Goal: Task Accomplishment & Management: Use online tool/utility

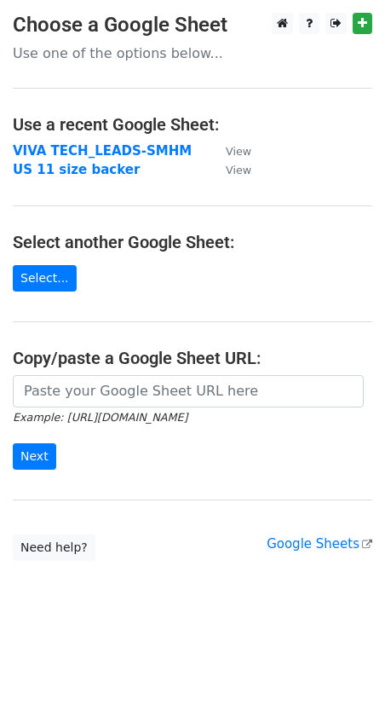
click at [130, 149] on strong "VIVA TECH_LEADS-SMHM" at bounding box center [102, 150] width 179 height 15
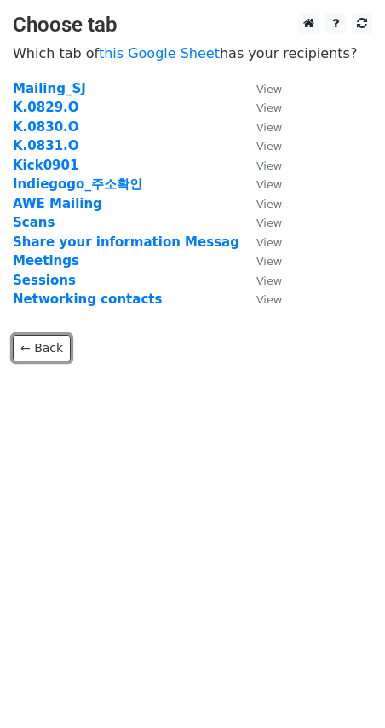
click at [26, 341] on link "← Back" at bounding box center [42, 348] width 58 height 26
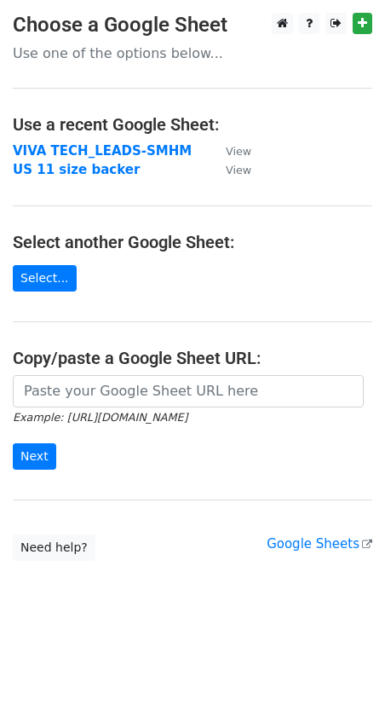
click at [97, 149] on strong "VIVA TECH_LEADS-SMHM" at bounding box center [102, 150] width 179 height 15
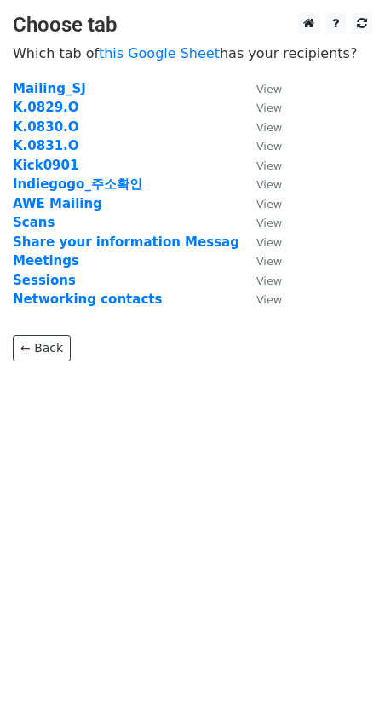
click at [76, 183] on strong "Indiegogo_주소확인" at bounding box center [77, 183] width 129 height 15
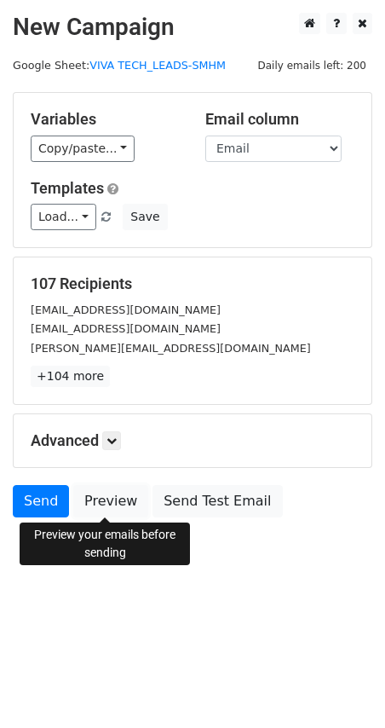
click at [111, 497] on link "Preview" at bounding box center [110, 501] width 75 height 32
click at [110, 499] on link "Preview" at bounding box center [110, 501] width 75 height 32
click at [94, 497] on link "Preview" at bounding box center [110, 501] width 75 height 32
click at [101, 494] on link "Preview" at bounding box center [110, 501] width 75 height 32
click at [102, 501] on link "Preview" at bounding box center [110, 501] width 75 height 32
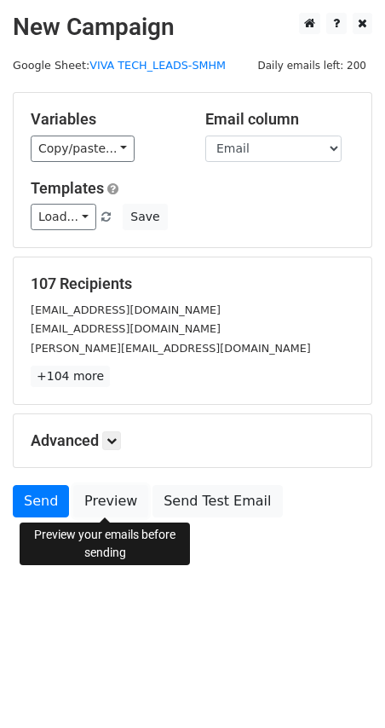
click at [121, 496] on link "Preview" at bounding box center [110, 501] width 75 height 32
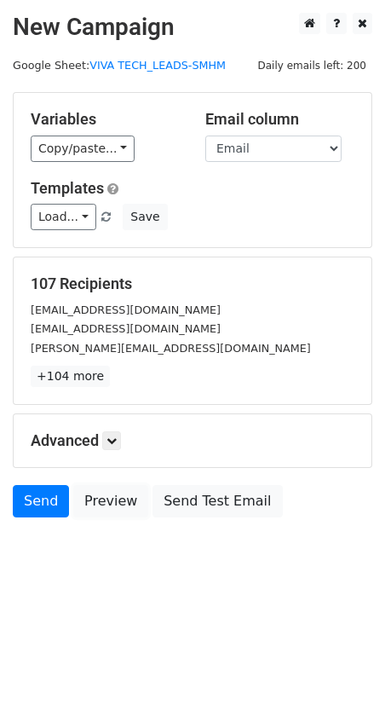
click at [105, 501] on link "Preview" at bounding box center [110, 501] width 75 height 32
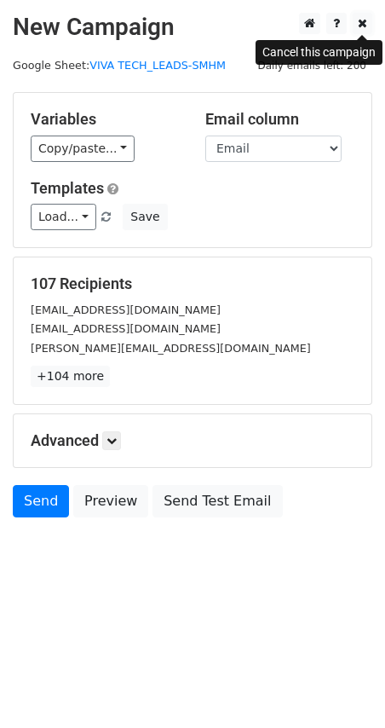
click at [360, 21] on icon at bounding box center [362, 23] width 9 height 12
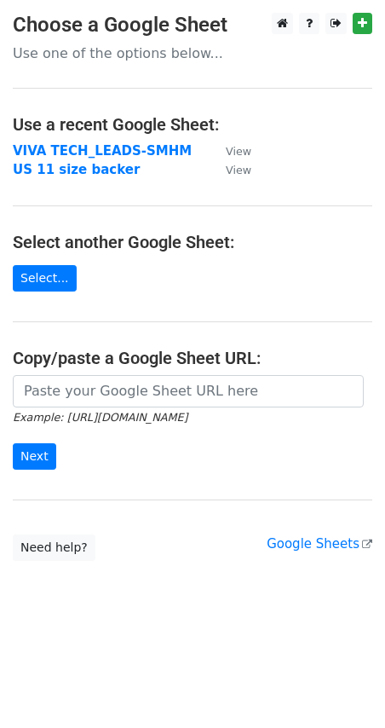
click at [124, 150] on strong "VIVA TECH_LEADS-SMHM" at bounding box center [102, 150] width 179 height 15
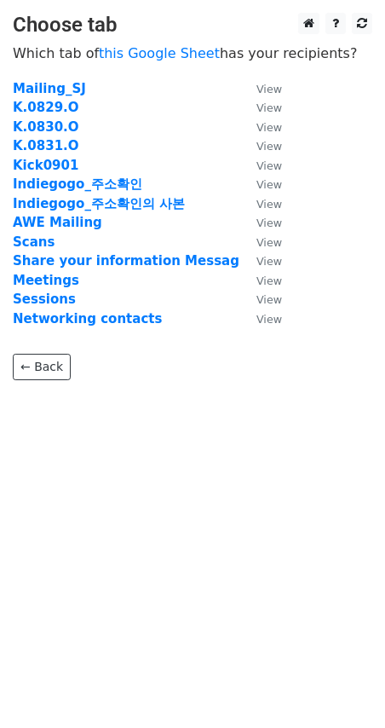
click at [100, 174] on td "Kick0901" at bounding box center [126, 166] width 227 height 20
click at [97, 186] on strong "Indiegogo_주소확인" at bounding box center [77, 183] width 129 height 15
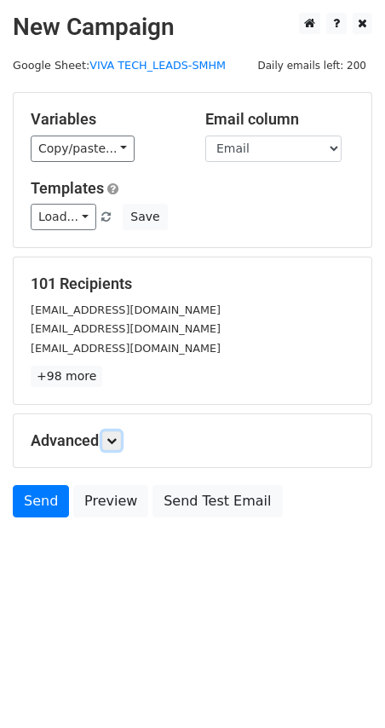
click at [117, 438] on icon at bounding box center [111, 440] width 10 height 10
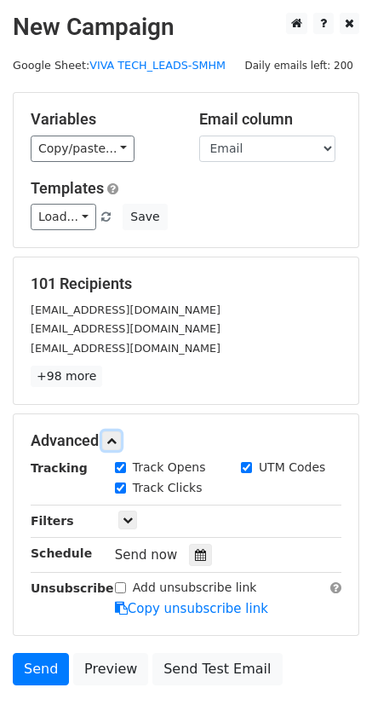
click at [117, 436] on icon at bounding box center [111, 440] width 10 height 10
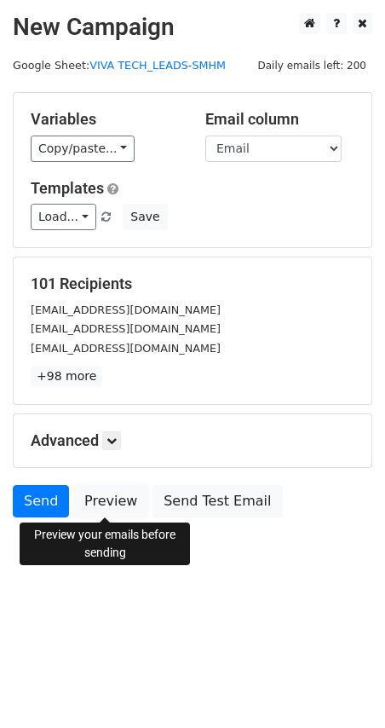
click at [116, 514] on link "Preview" at bounding box center [110, 501] width 75 height 32
click at [97, 498] on link "Preview" at bounding box center [110, 501] width 75 height 32
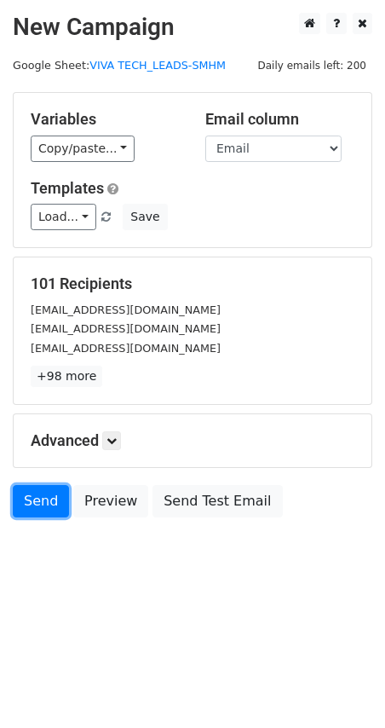
click at [38, 502] on link "Send" at bounding box center [41, 501] width 56 height 32
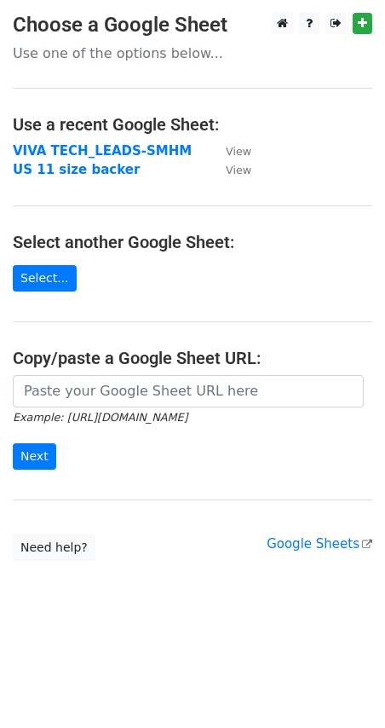
click at [122, 153] on strong "VIVA TECH_LEADS-SMHM" at bounding box center [102, 150] width 179 height 15
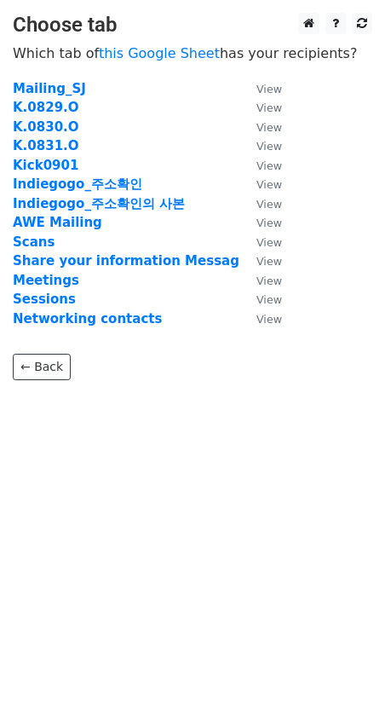
click at [108, 200] on strong "Indiegogo_주소확인의 사본" at bounding box center [99, 203] width 172 height 15
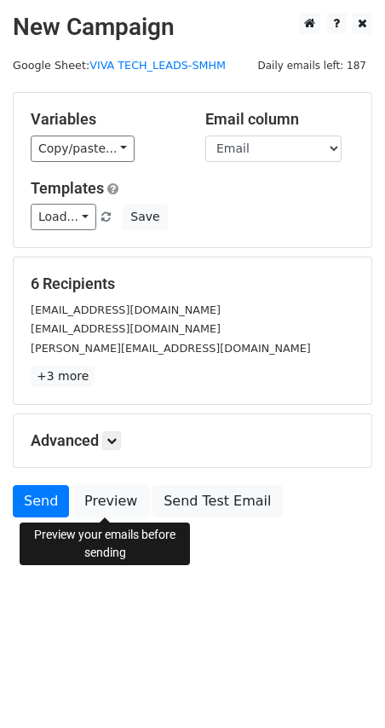
click at [106, 504] on link "Preview" at bounding box center [110, 501] width 75 height 32
click at [117, 444] on icon at bounding box center [111, 440] width 10 height 10
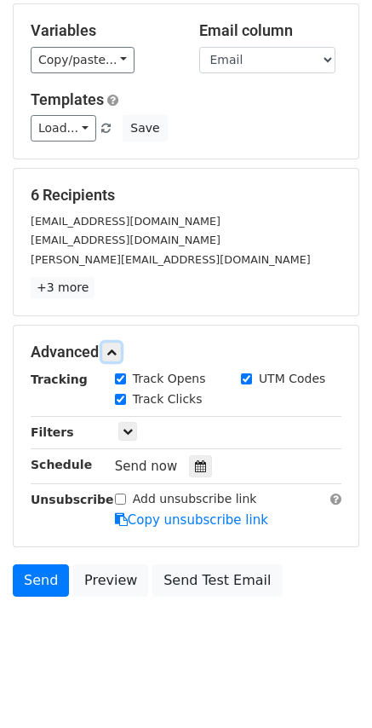
scroll to position [101, 0]
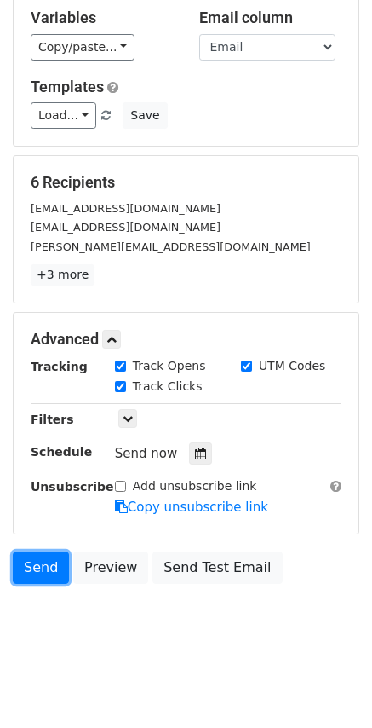
click at [41, 565] on link "Send" at bounding box center [41, 567] width 56 height 32
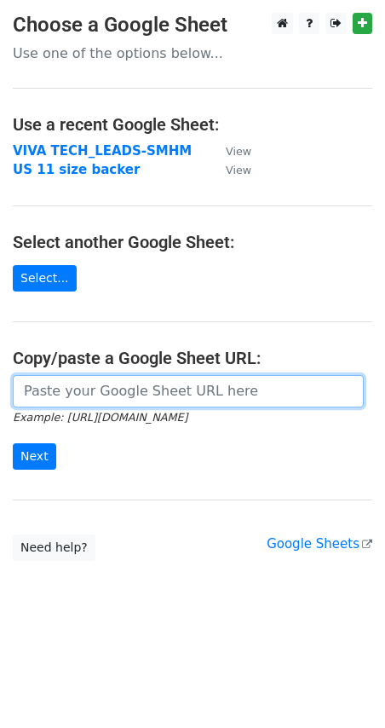
click at [105, 394] on input "url" at bounding box center [188, 391] width 351 height 32
paste input "https://docs.google.com/spreadsheets/d/11kEXXVz8OH4cu6HyYyXU7qXvvNVbPOJT/edit?g…"
type input "https://docs.google.com/spreadsheets/d/11kEXXVz8OH4cu6HyYyXU7qXvvNVbPOJT/edit?g…"
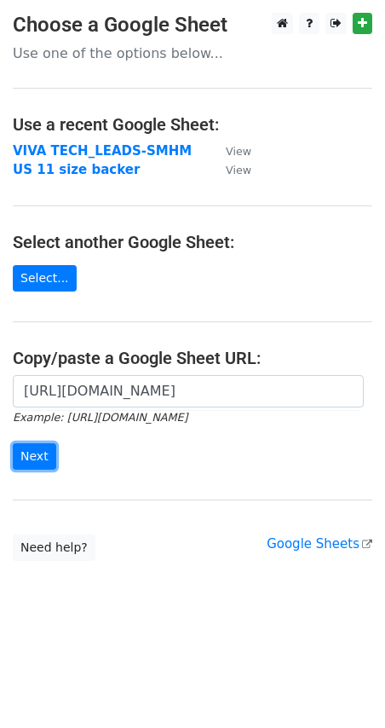
click at [32, 454] on input "Next" at bounding box center [34, 456] width 43 height 26
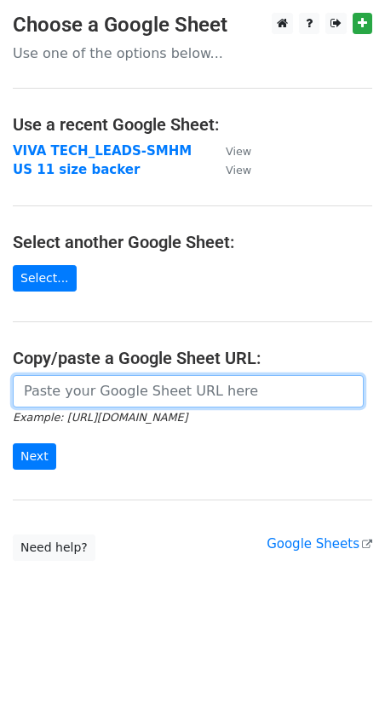
click at [106, 397] on input "url" at bounding box center [188, 391] width 351 height 32
paste input "https://docs.google.com/spreadsheets/d/1Y5VRqYtr6IqiftDwO9xel4gww9rr8CbZMInr0ax…"
type input "https://docs.google.com/spreadsheets/d/1Y5VRqYtr6IqiftDwO9xel4gww9rr8CbZMInr0ax…"
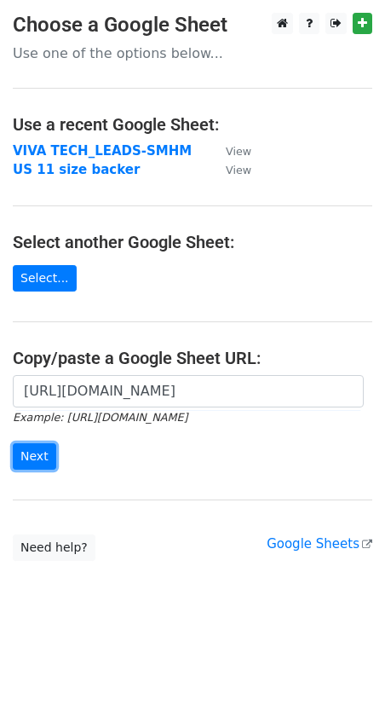
click at [37, 450] on input "Next" at bounding box center [34, 456] width 43 height 26
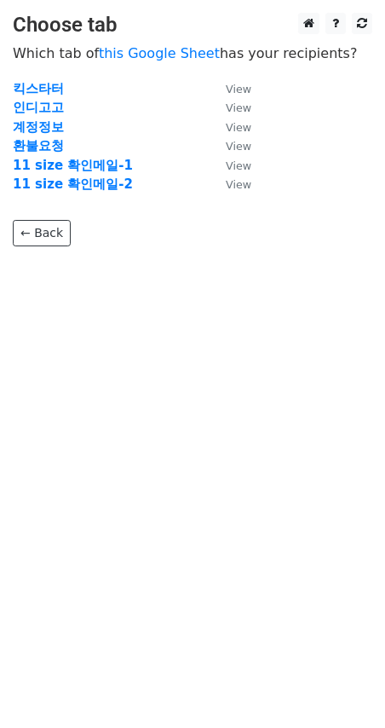
click at [80, 165] on strong "11 size 확인메일-1" at bounding box center [73, 165] width 120 height 15
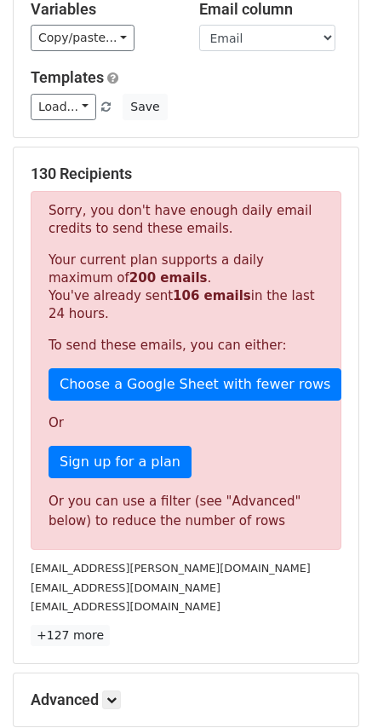
scroll to position [303, 0]
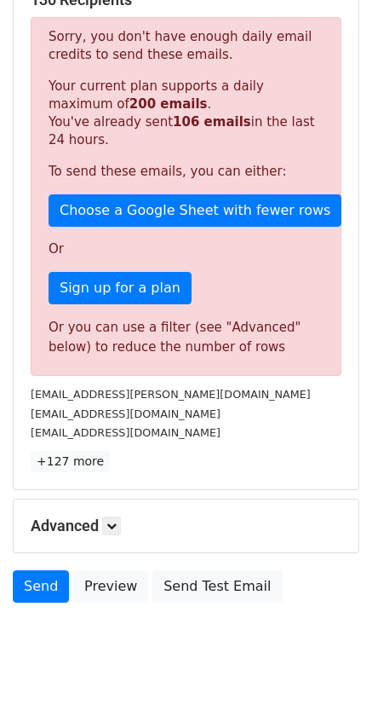
click at [226, 423] on div "alexrosenleaf@mac.com" at bounding box center [186, 433] width 337 height 20
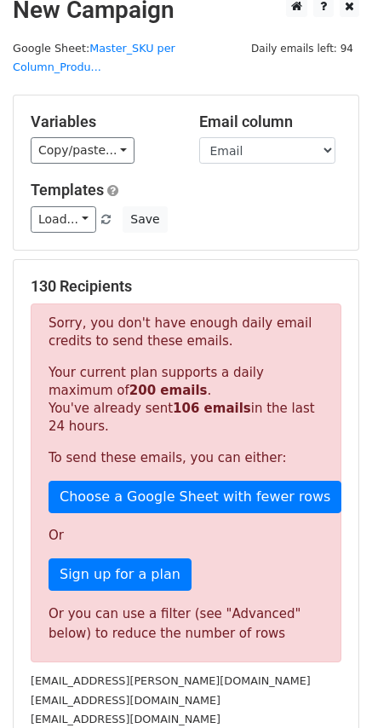
scroll to position [0, 0]
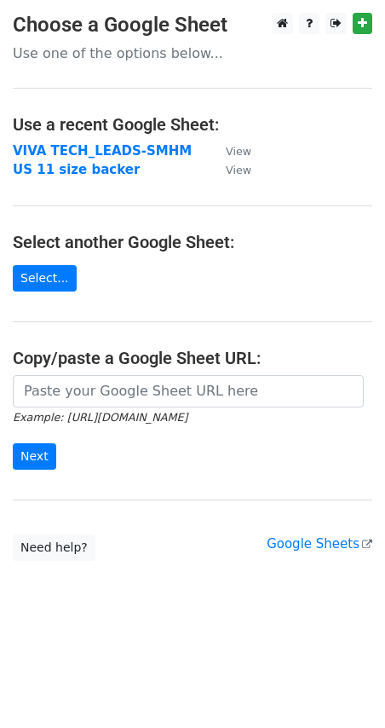
click at [112, 152] on strong "VIVA TECH_LEADS-SMHM" at bounding box center [102, 150] width 179 height 15
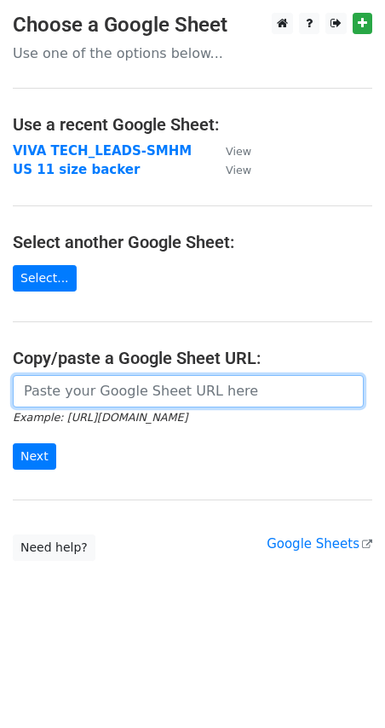
click at [148, 394] on input "url" at bounding box center [188, 391] width 351 height 32
paste input "https://docs.google.com/spreadsheets/d/1Y5VRqYtr6IqiftDwO9xel4gww9rr8CbZMInr0ax…"
type input "https://docs.google.com/spreadsheets/d/1Y5VRqYtr6IqiftDwO9xel4gww9rr8CbZMInr0ax…"
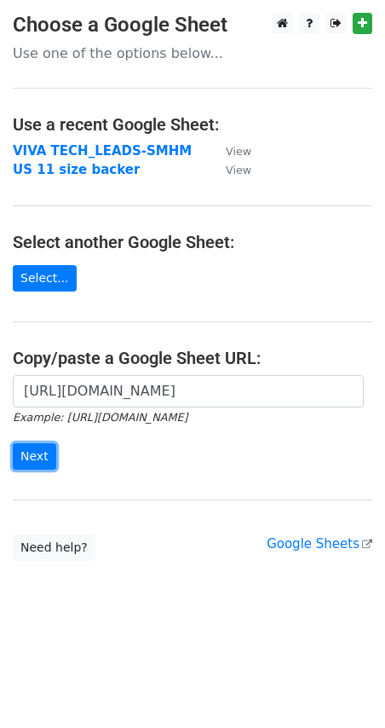
click at [44, 459] on input "Next" at bounding box center [34, 456] width 43 height 26
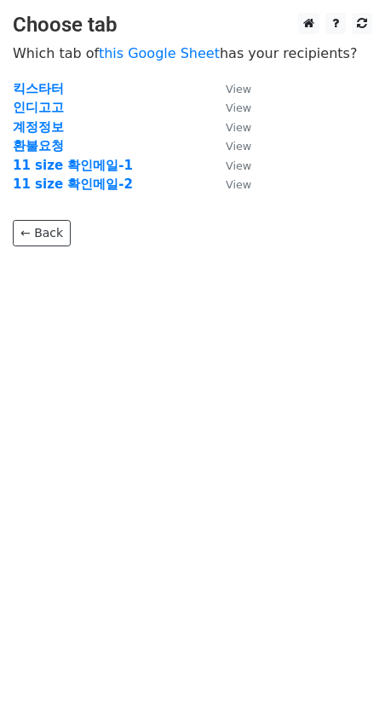
click at [85, 160] on strong "11 size 확인메일-1" at bounding box center [73, 165] width 120 height 15
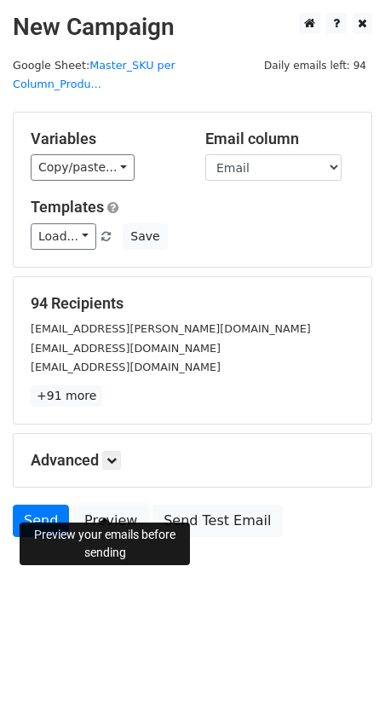
click at [111, 504] on link "Preview" at bounding box center [110, 520] width 75 height 32
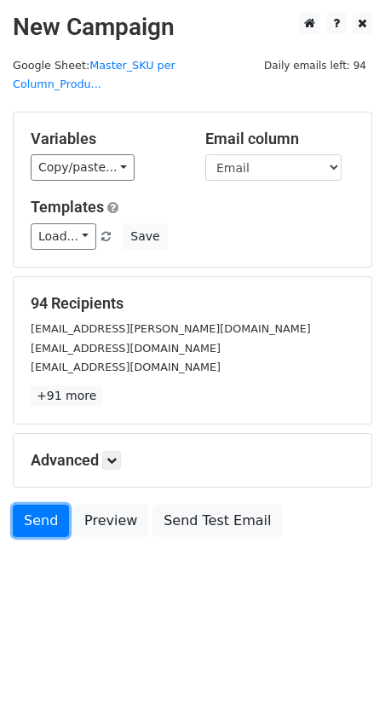
click at [37, 504] on link "Send" at bounding box center [41, 520] width 56 height 32
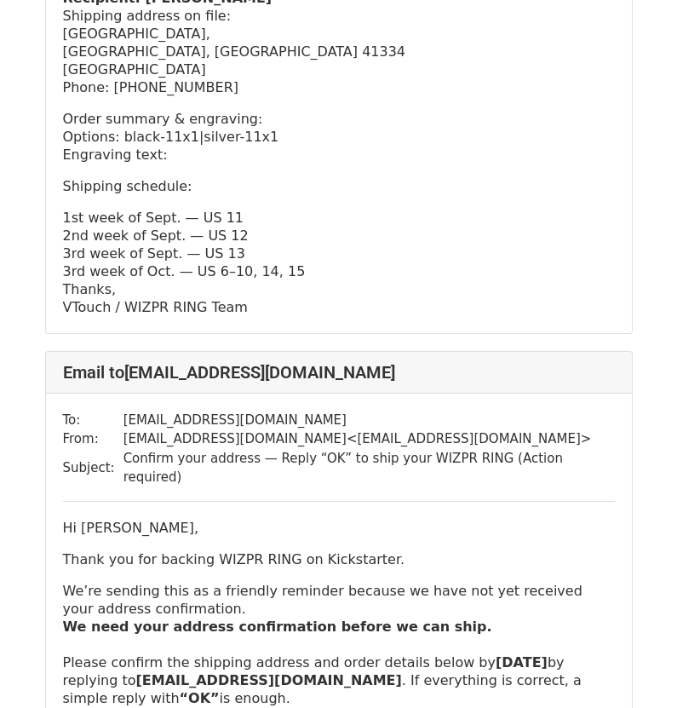
scroll to position [1278, 0]
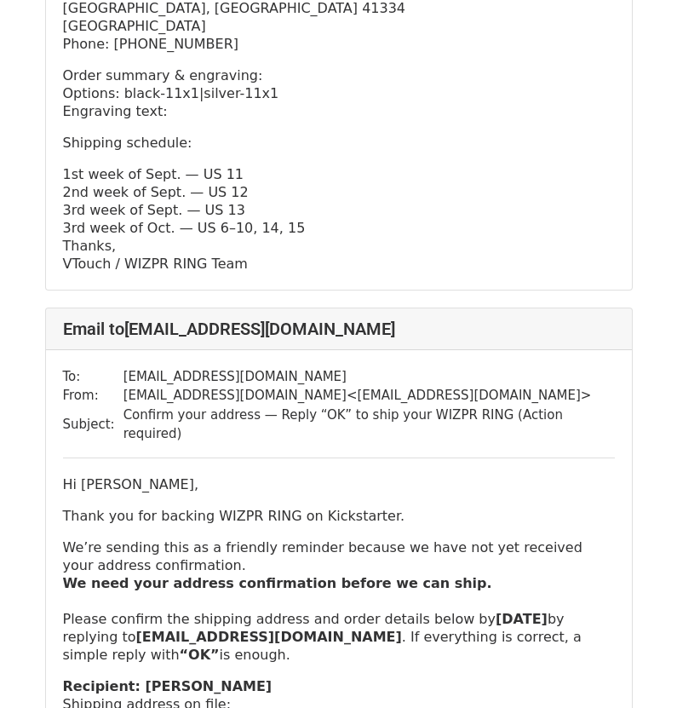
click at [284, 475] on p "Hi [PERSON_NAME]," at bounding box center [339, 484] width 552 height 18
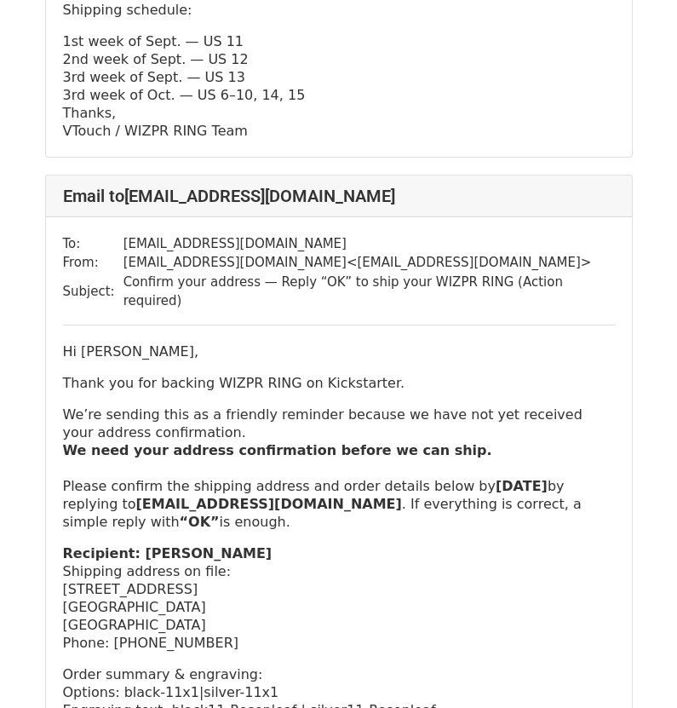
scroll to position [0, 0]
